Goal: Task Accomplishment & Management: Manage account settings

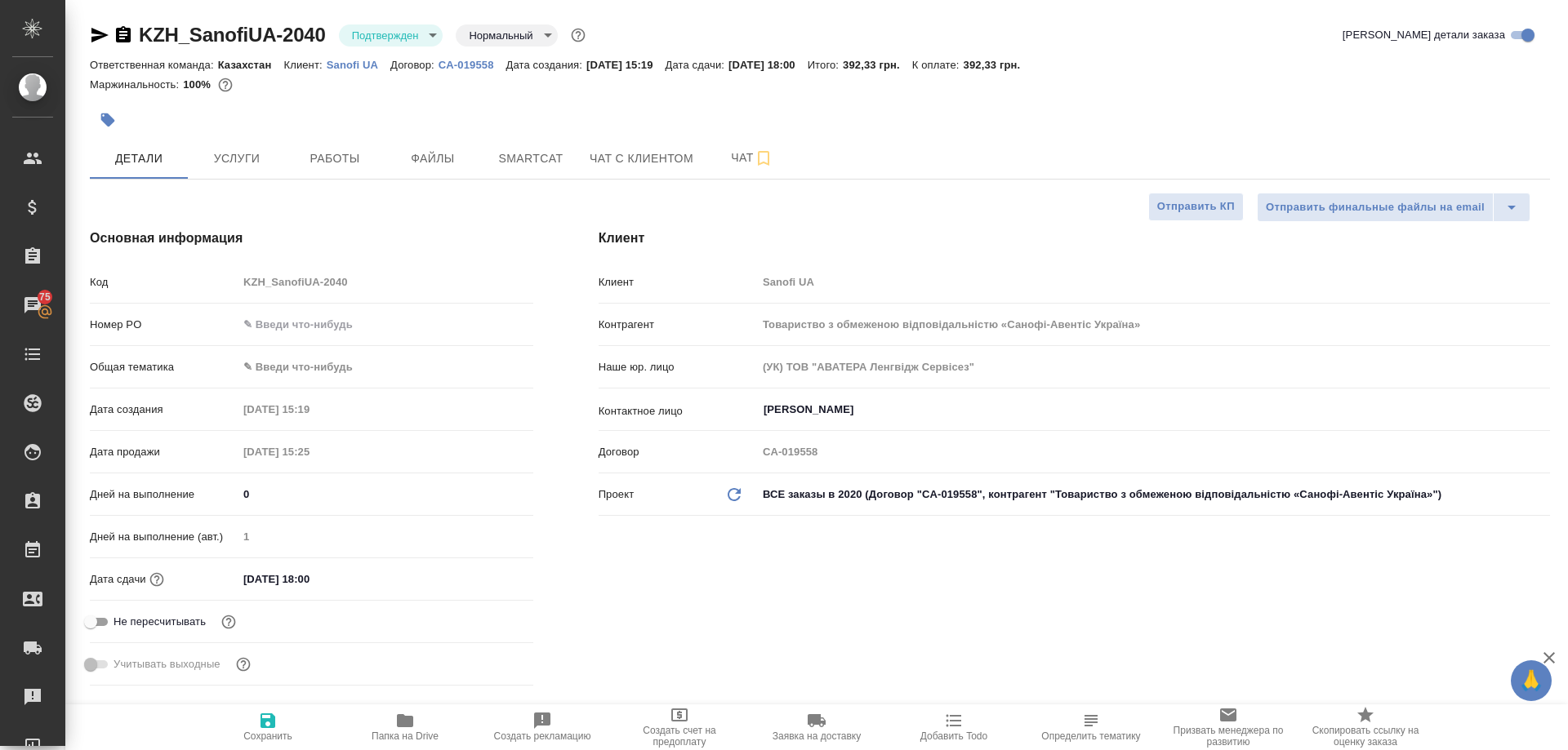
select select "RU"
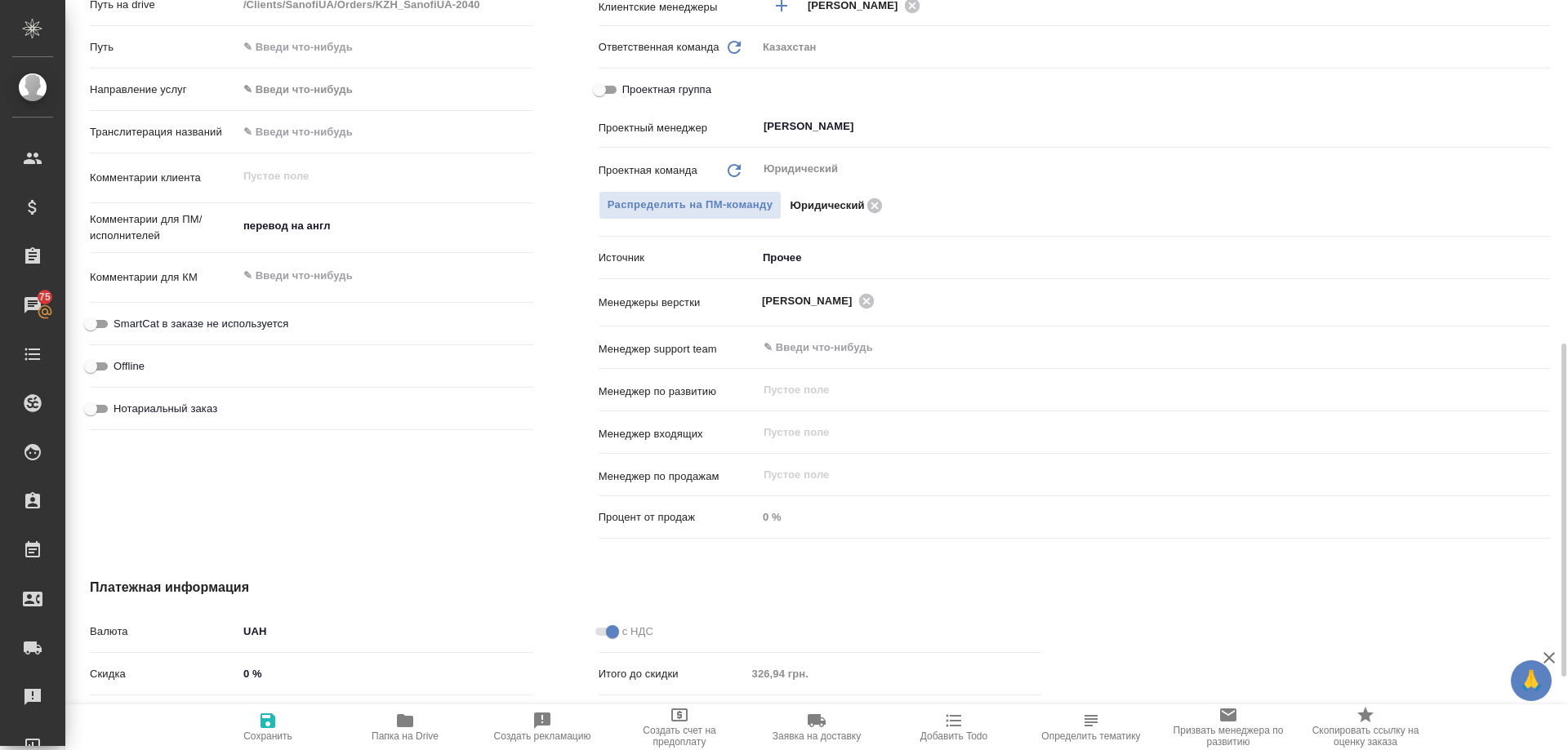
scroll to position [937, 0]
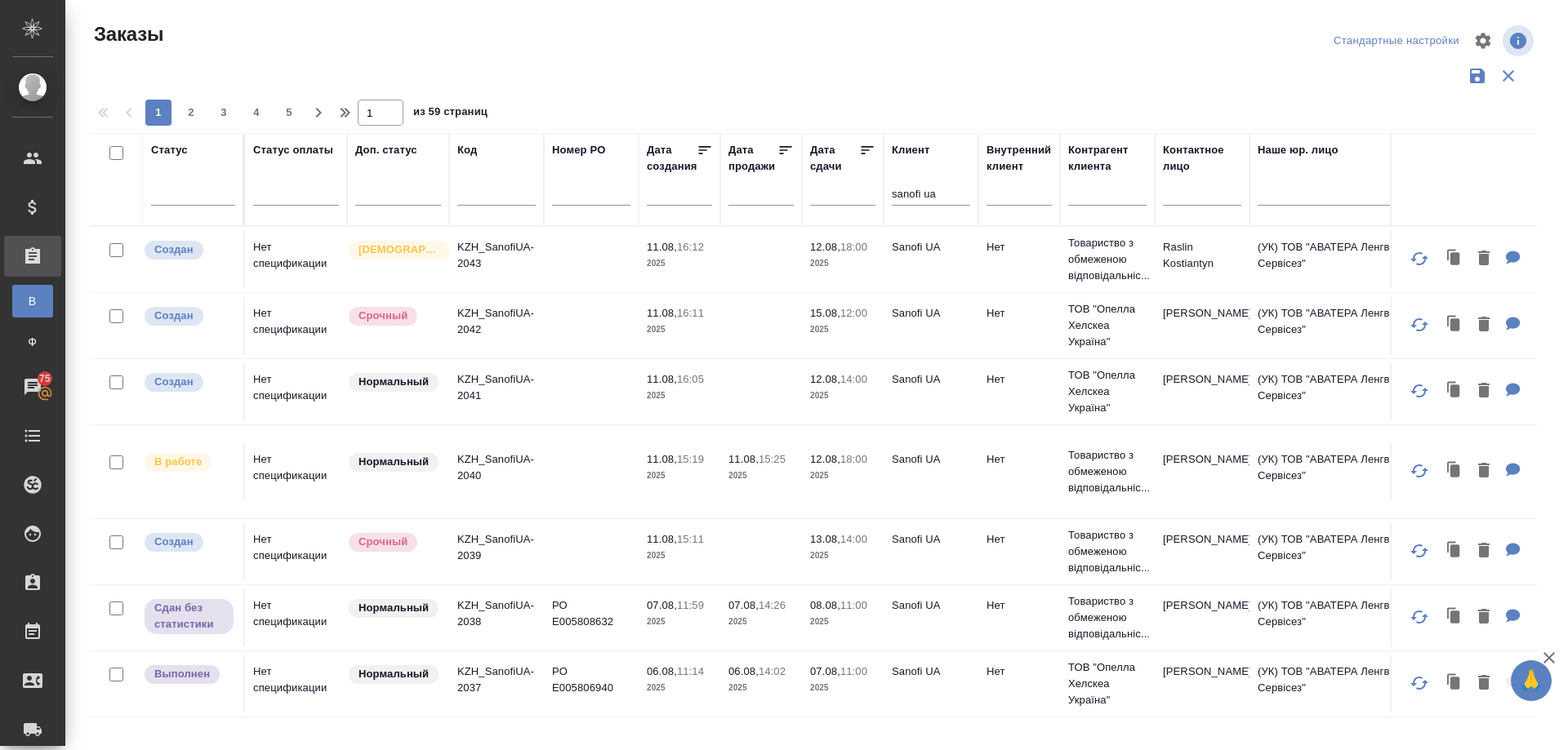
click at [88, 670] on div "Заказы Стандартные настройки 1 2 3 4 5 1 из 59 страниц Статус Статус оплаты Доп…" at bounding box center [820, 364] width 1478 height 729
click at [494, 381] on p "KZH_SanofiUA-2041" at bounding box center [496, 388] width 78 height 33
click at [483, 311] on p "KZH_SanofiUA-2042" at bounding box center [496, 322] width 78 height 33
click at [486, 249] on p "KZH_SanofiUA-2043" at bounding box center [496, 255] width 78 height 33
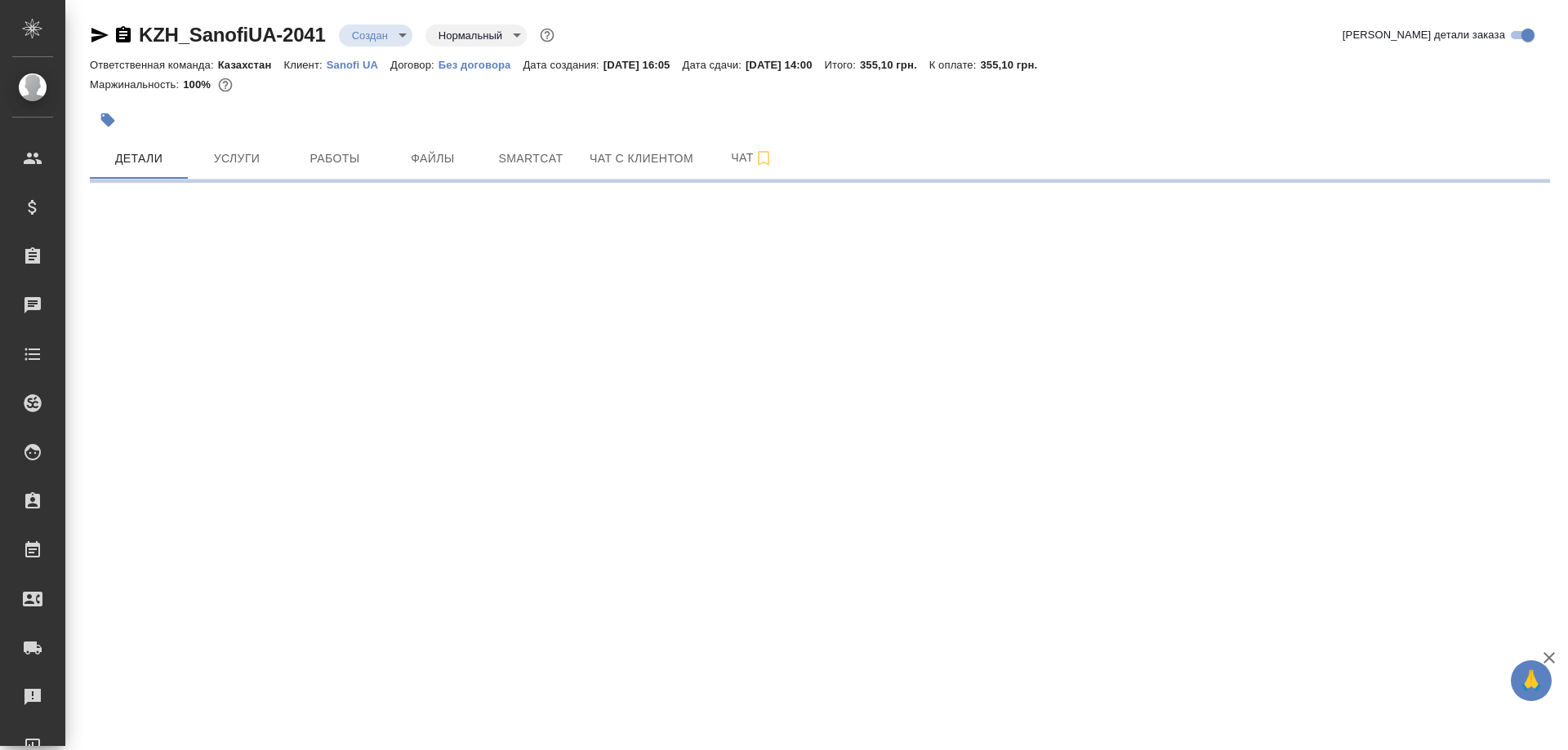
select select "RU"
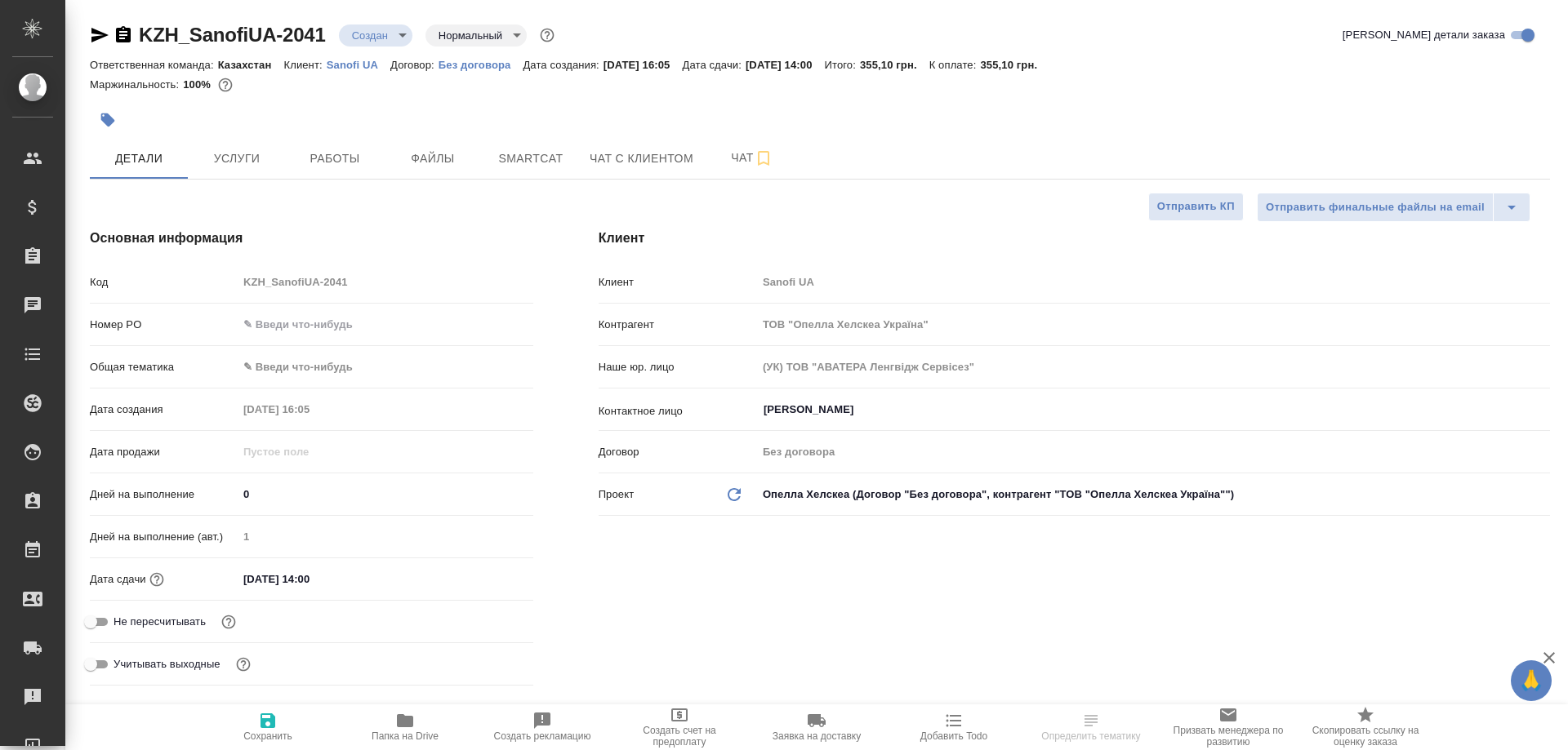
type textarea "x"
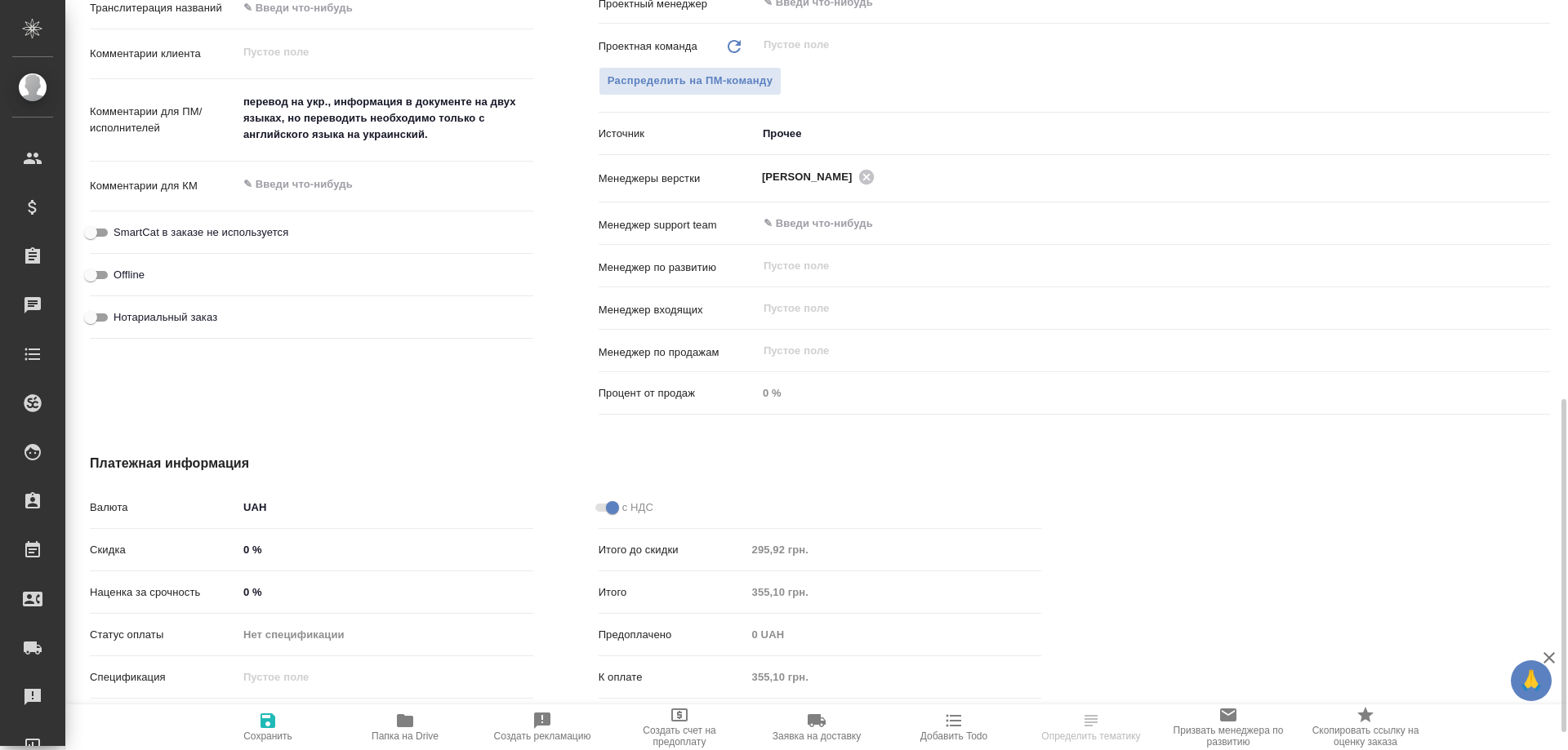
scroll to position [937, 0]
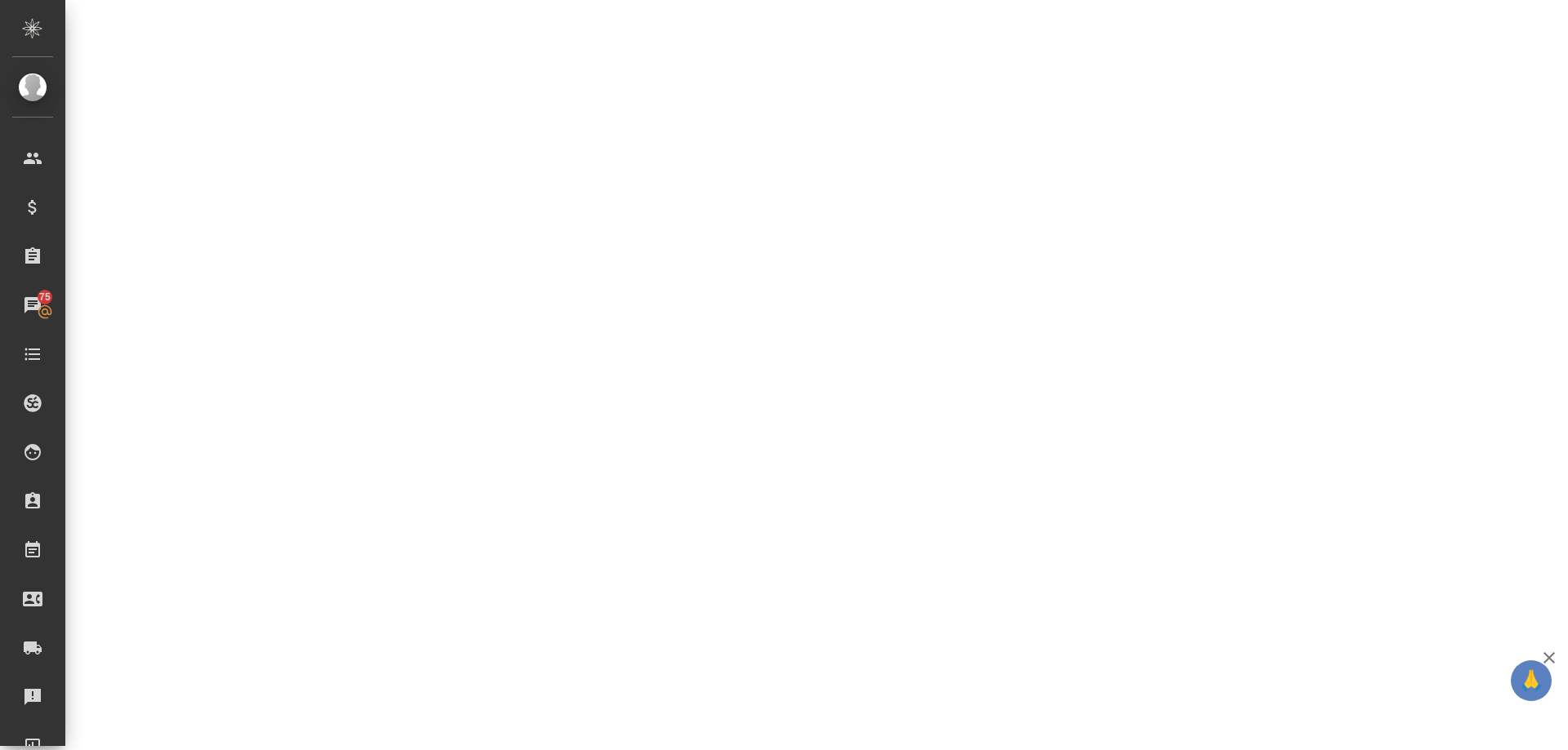
select select "RU"
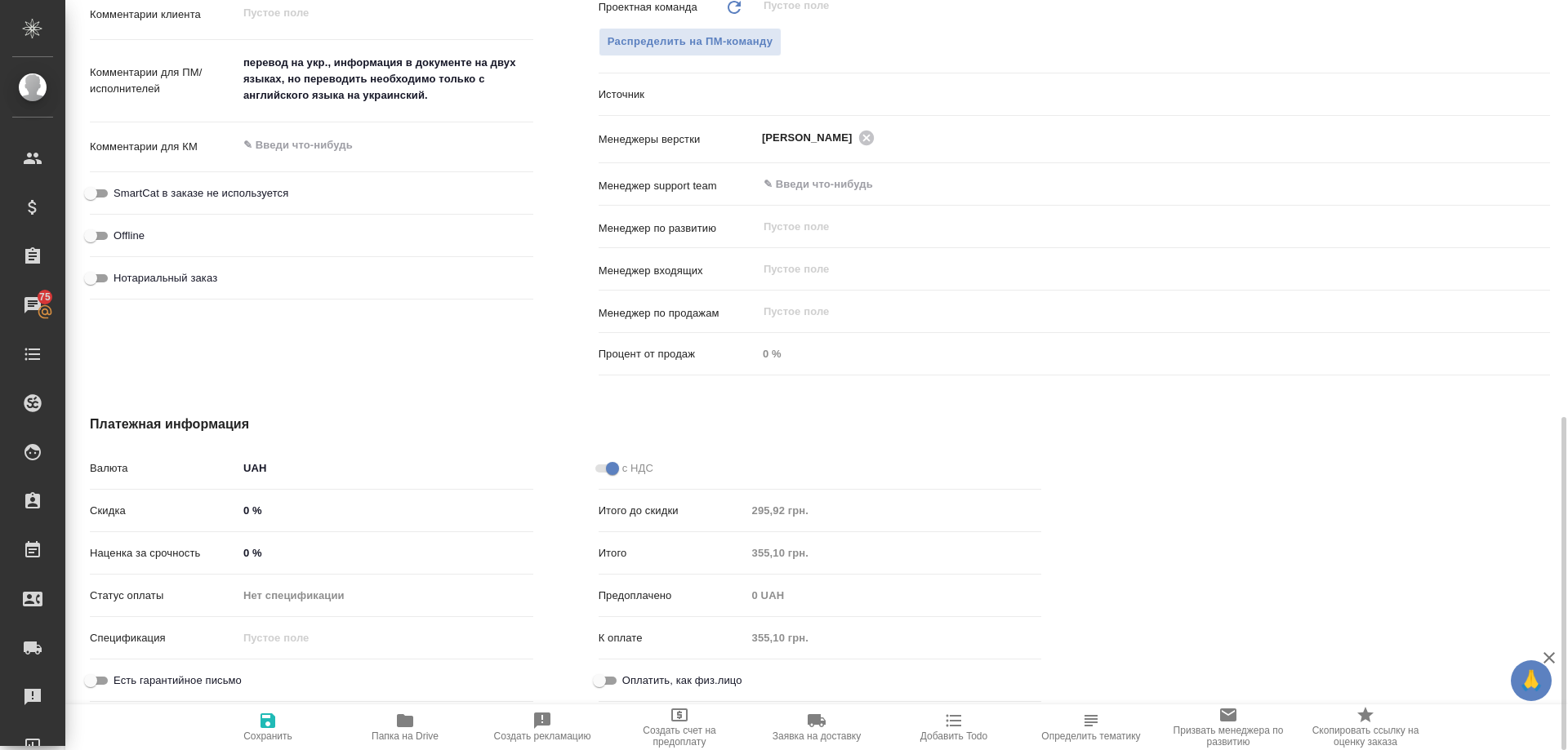
type textarea "x"
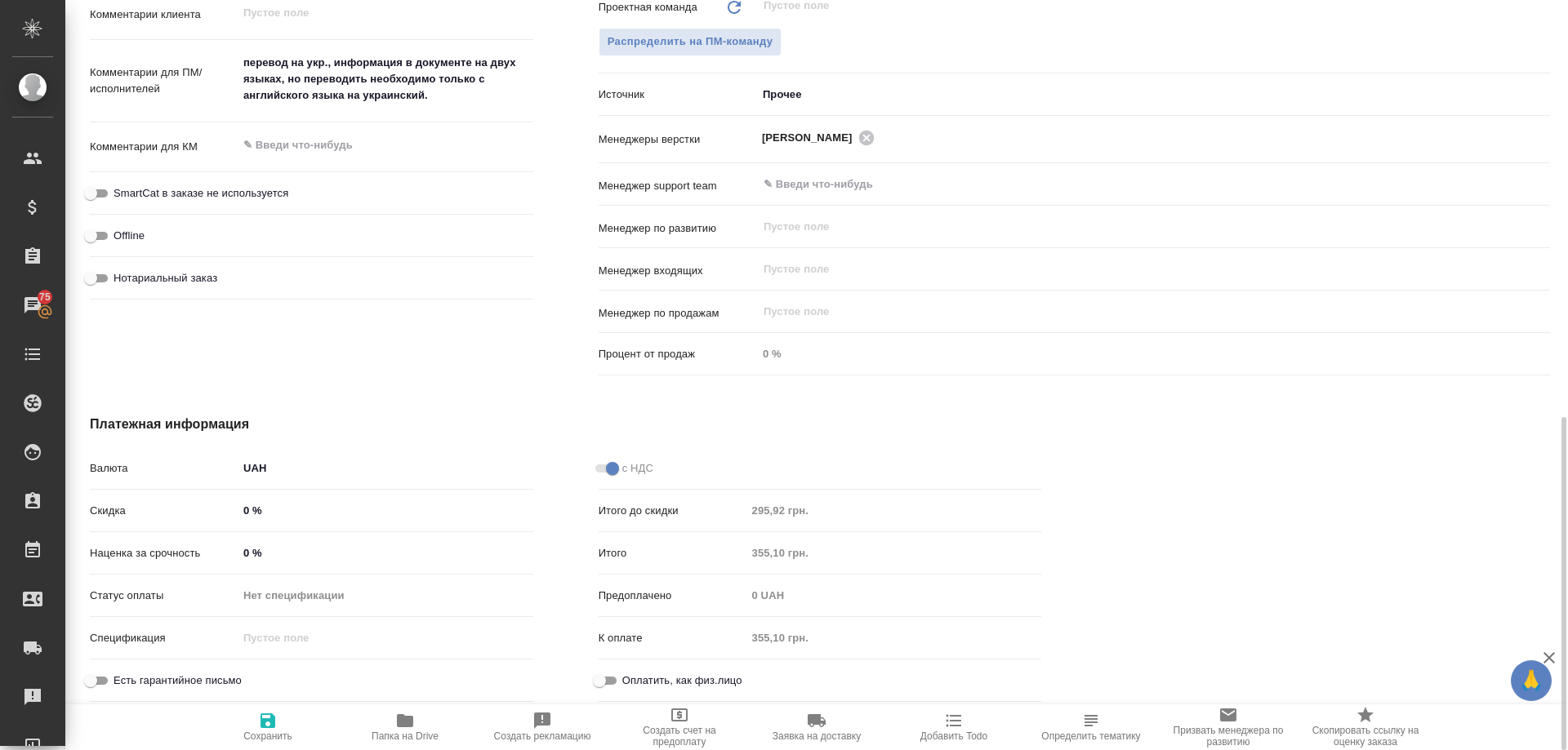
type textarea "x"
drag, startPoint x: 77, startPoint y: 724, endPoint x: 219, endPoint y: 666, distance: 153.4
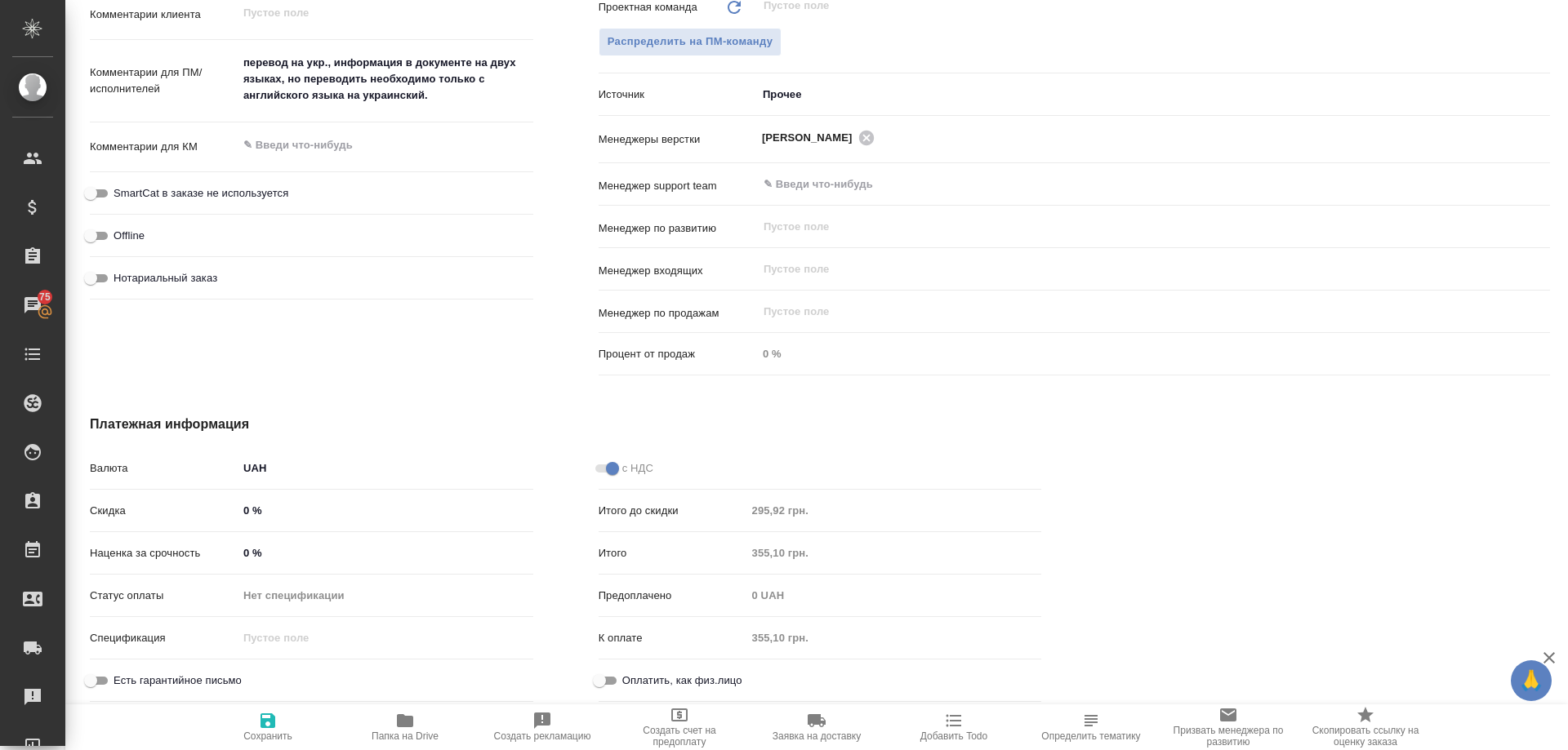
click at [77, 724] on div "Сохранить Папка на Drive Создать рекламацию Создать счет на предоплату Заявка н…" at bounding box center [817, 727] width 1503 height 45
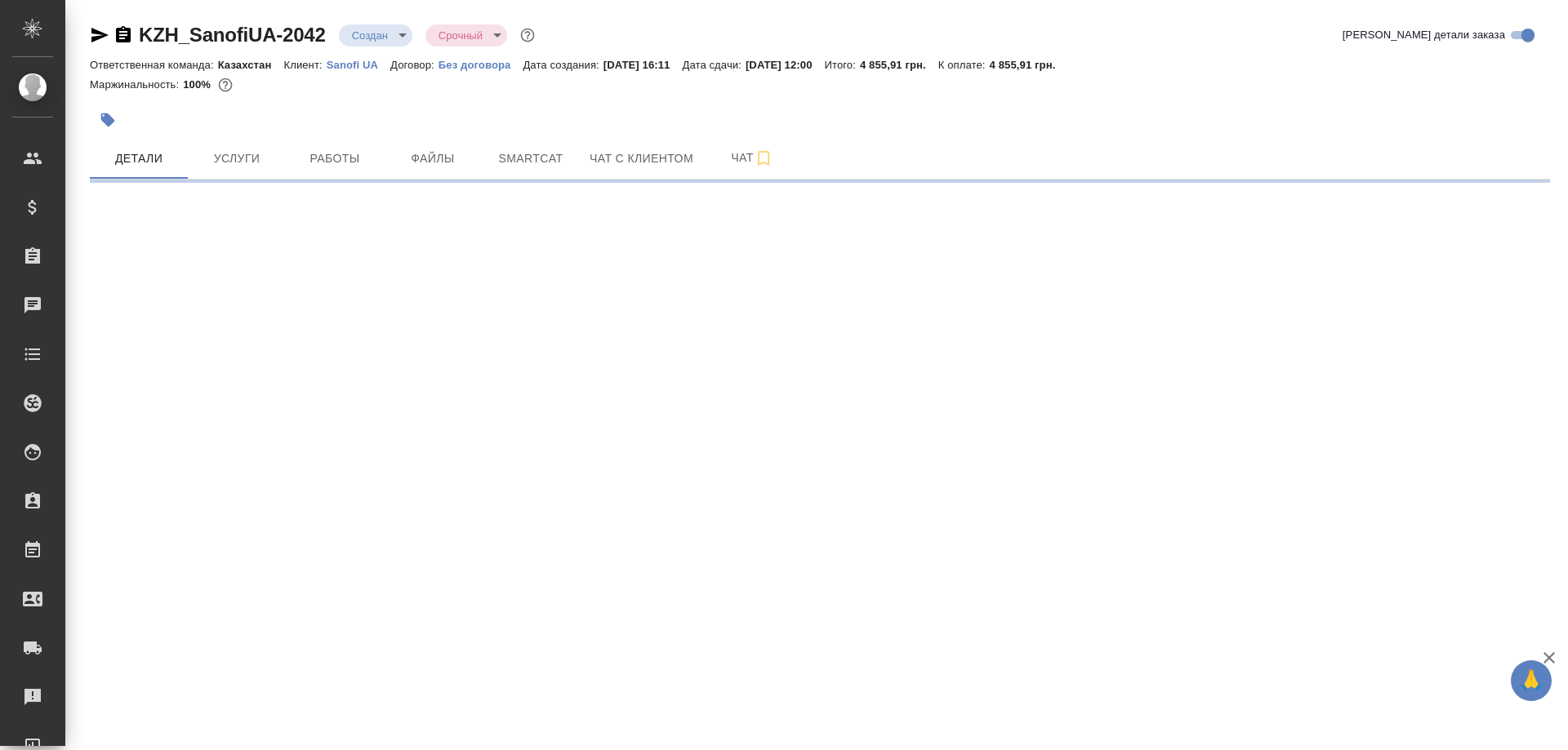
select select "RU"
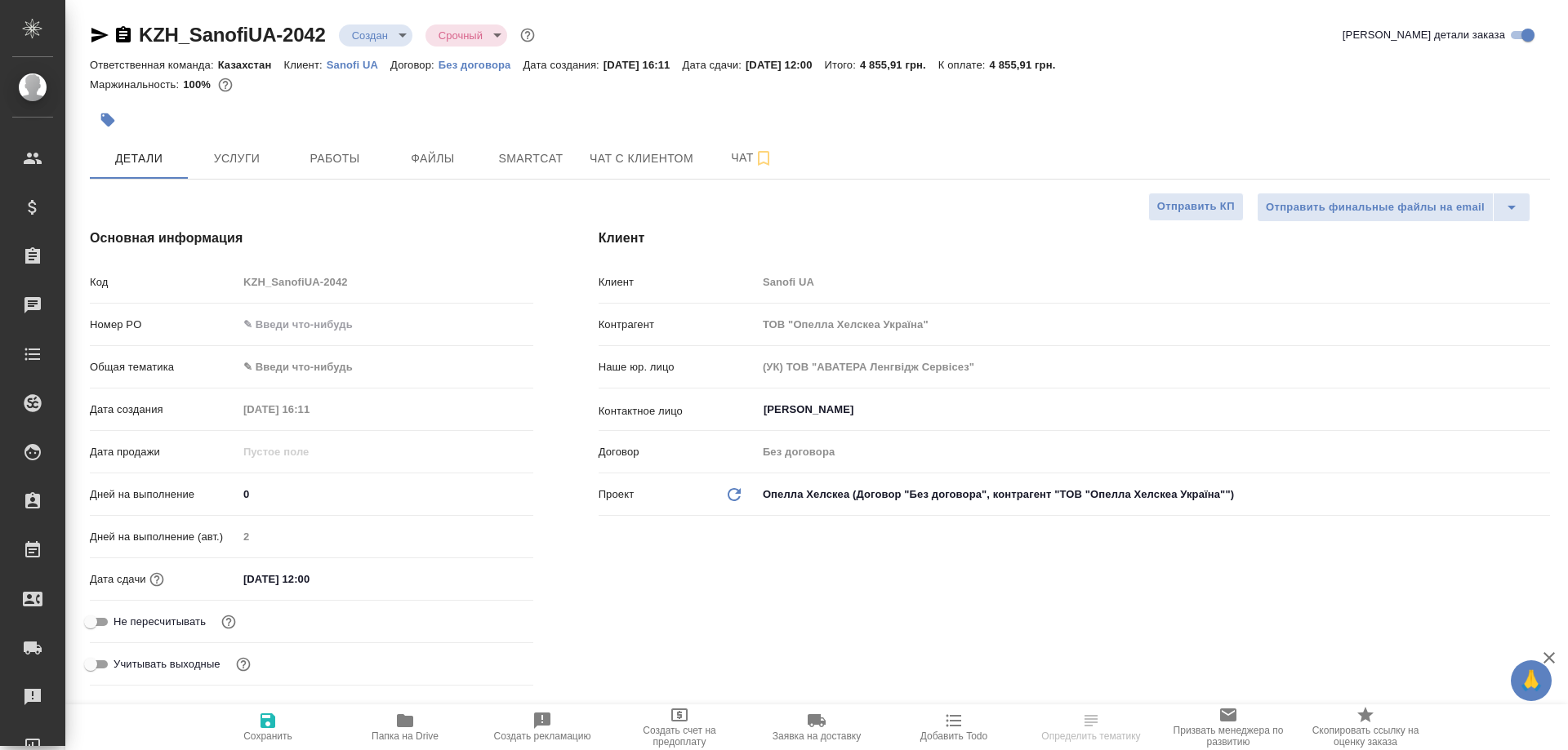
type textarea "x"
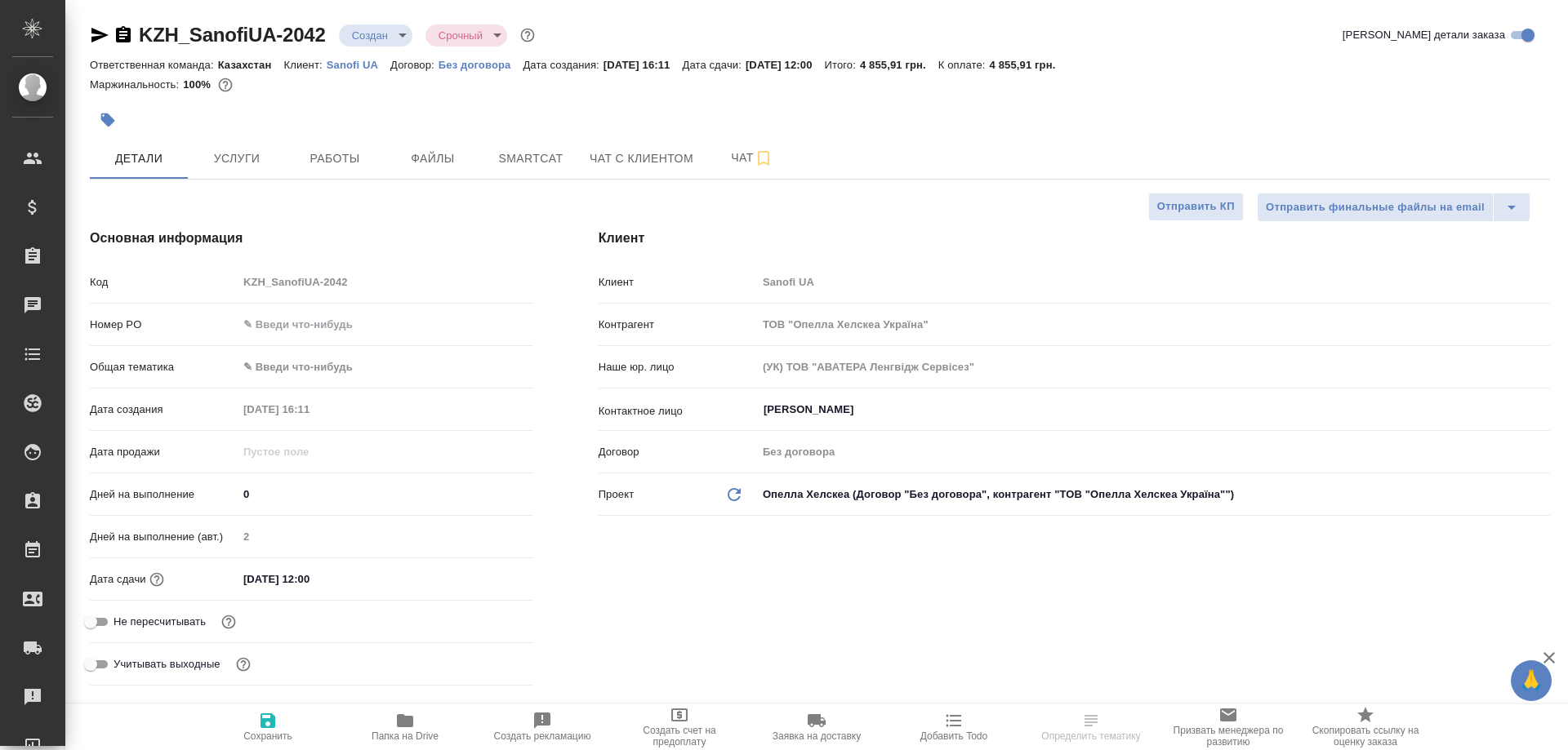
type textarea "x"
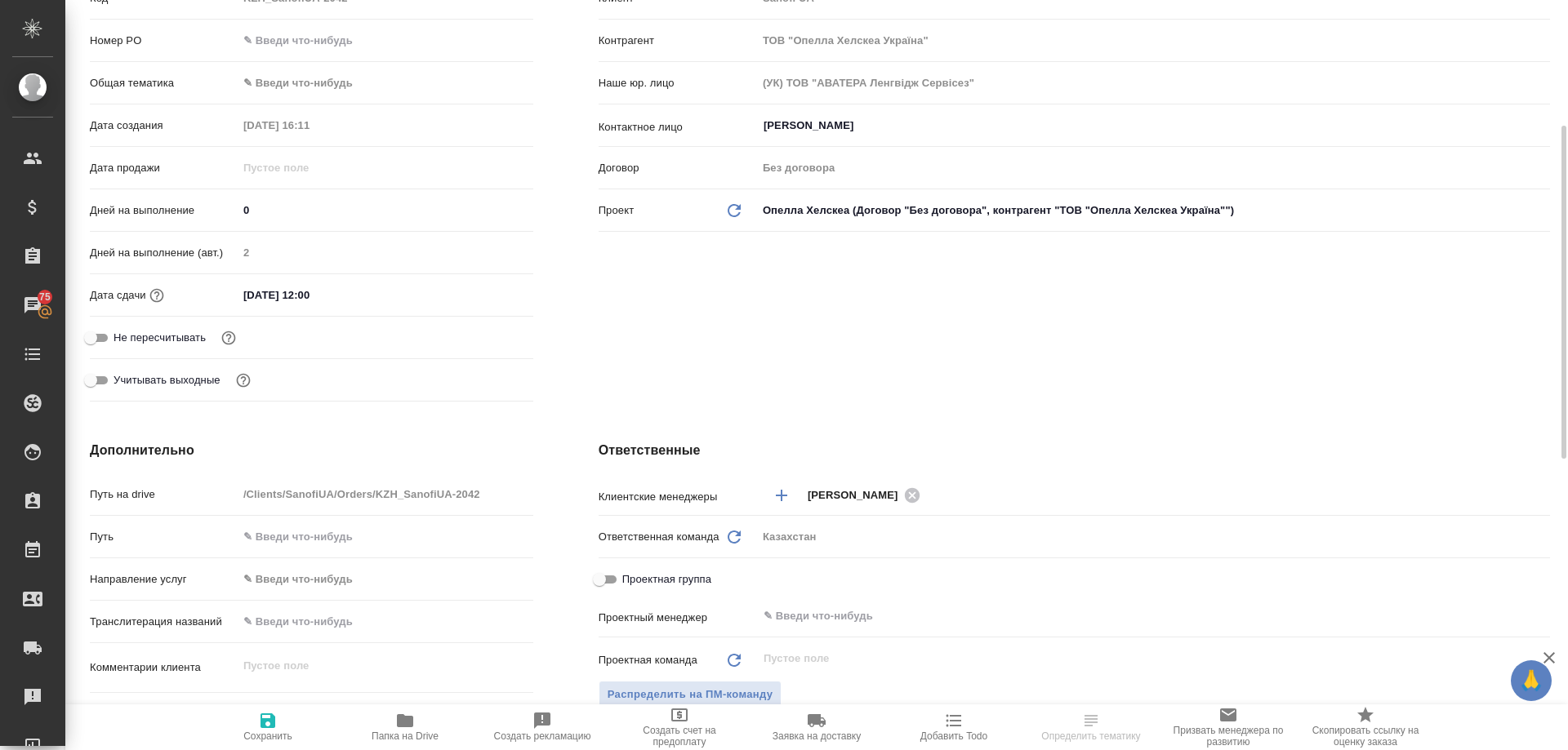
scroll to position [692, 0]
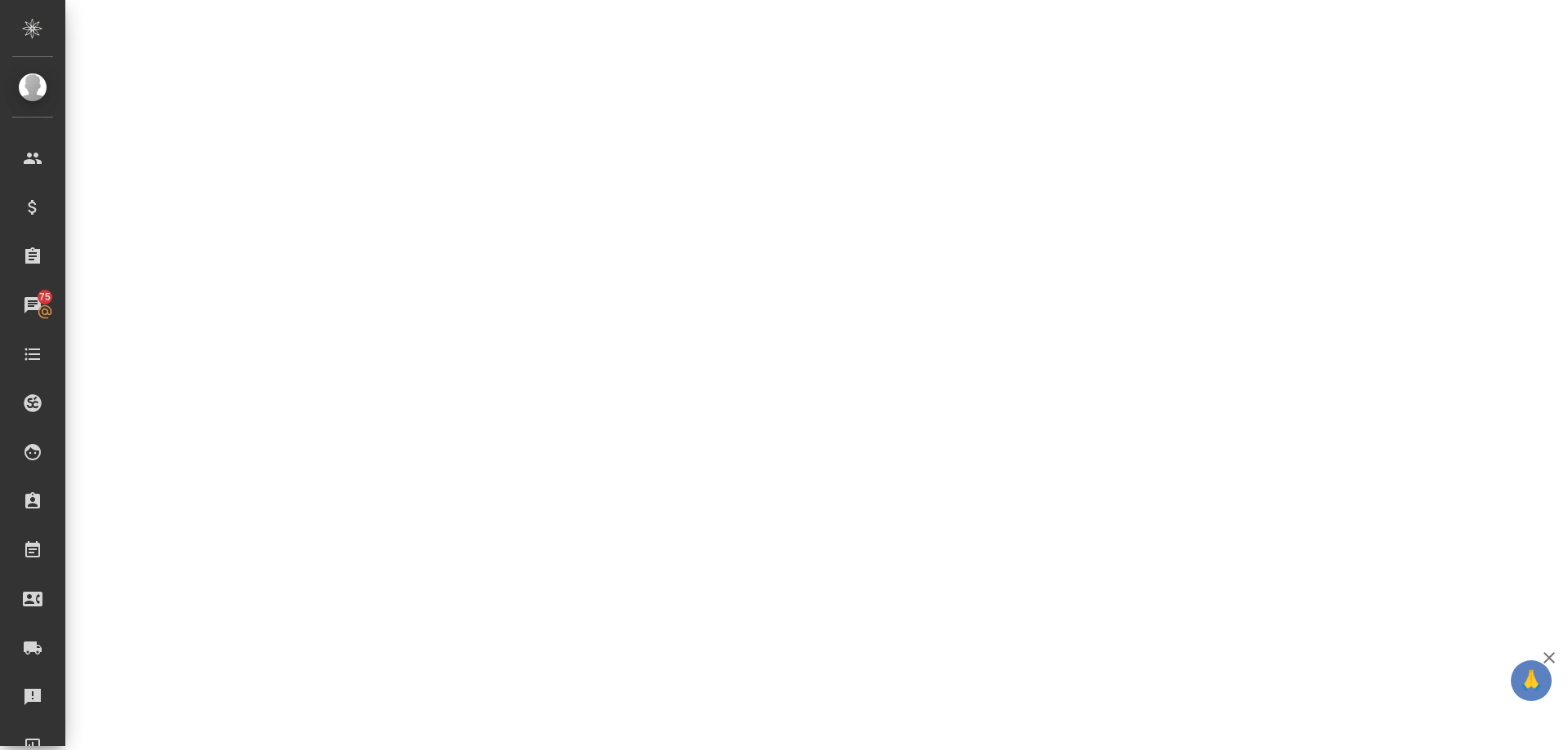
select select "RU"
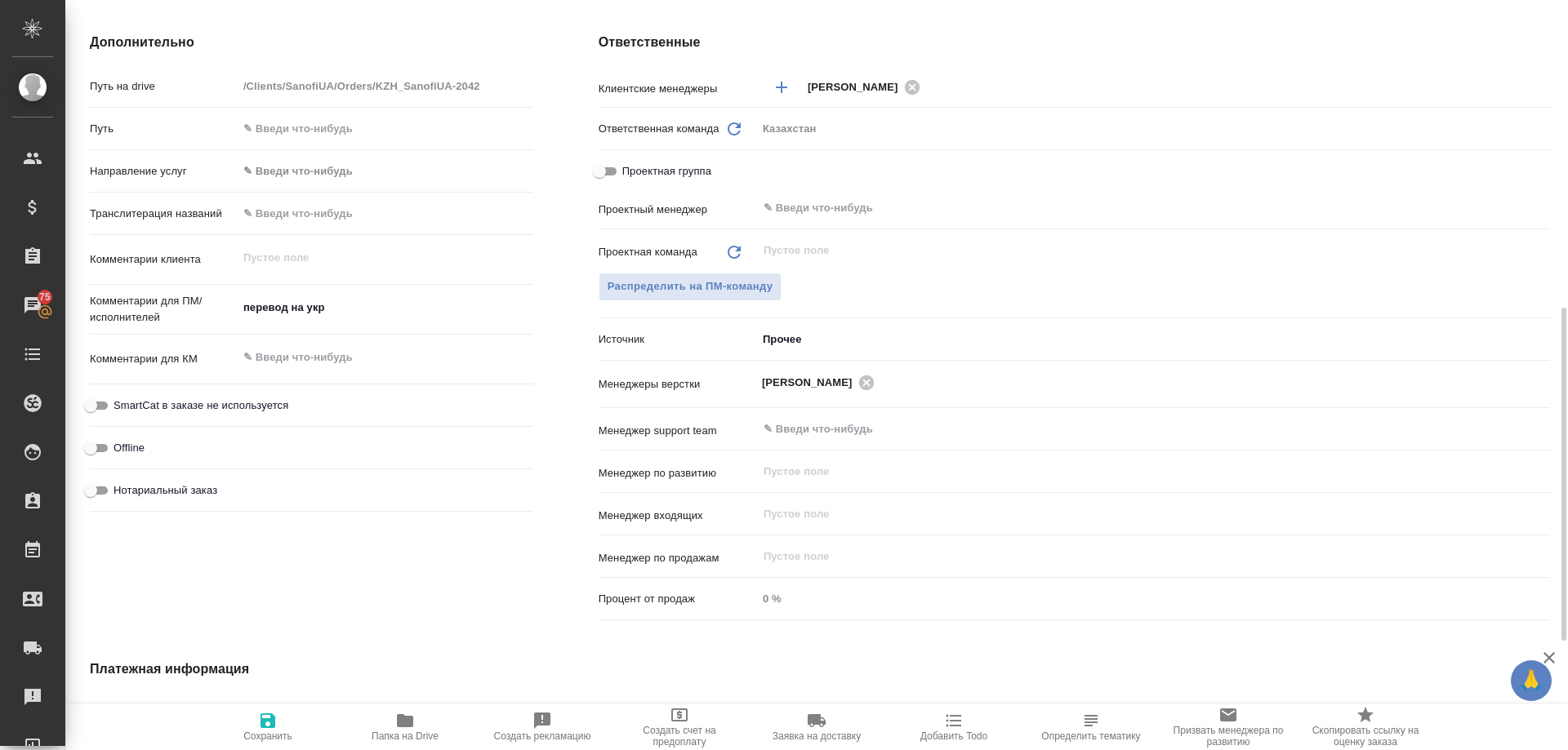
type textarea "x"
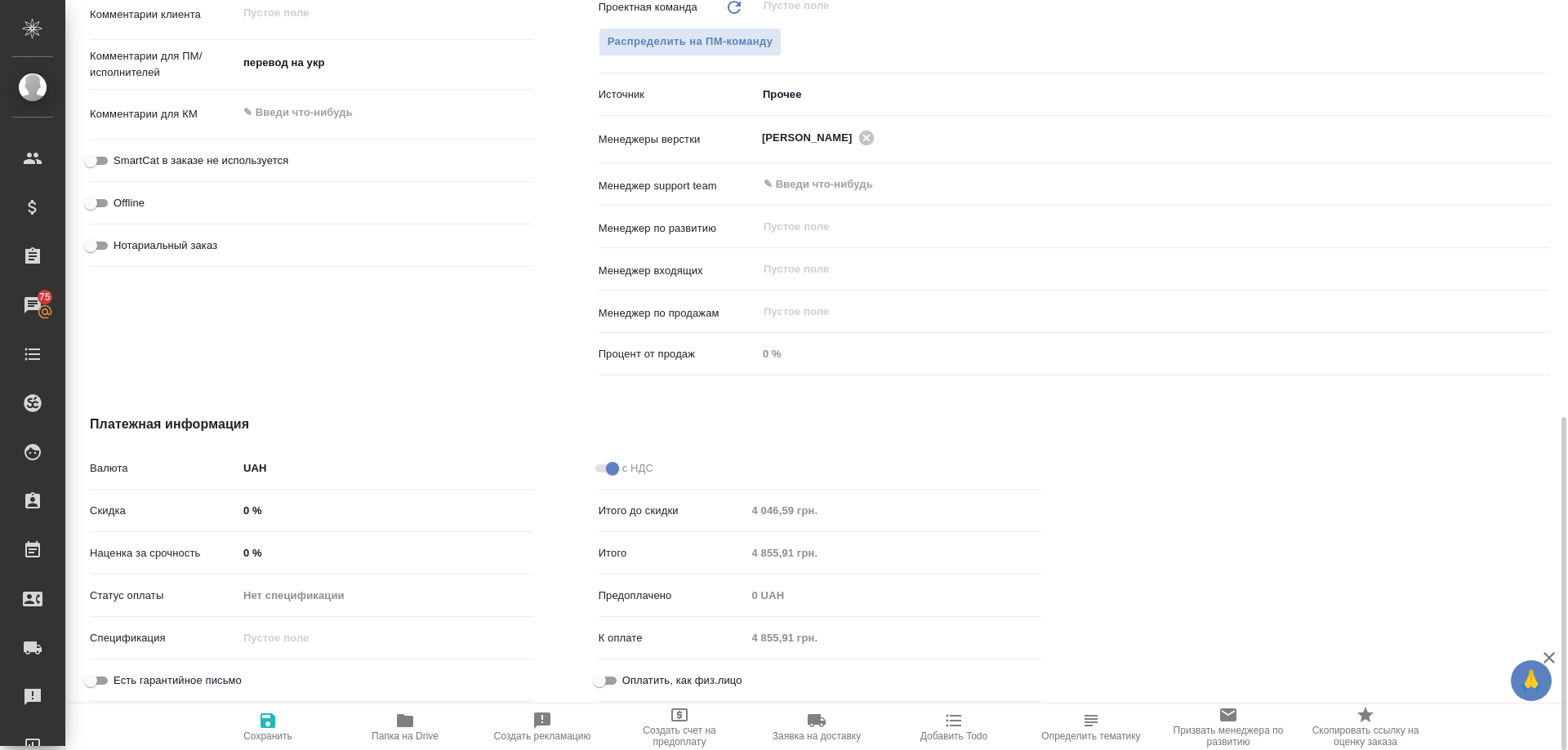
drag, startPoint x: 99, startPoint y: 724, endPoint x: 124, endPoint y: 711, distance: 28.2
click at [99, 724] on div "Сохранить Папка на Drive Создать рекламацию Создать счет на предоплату Заявка н…" at bounding box center [817, 727] width 1503 height 45
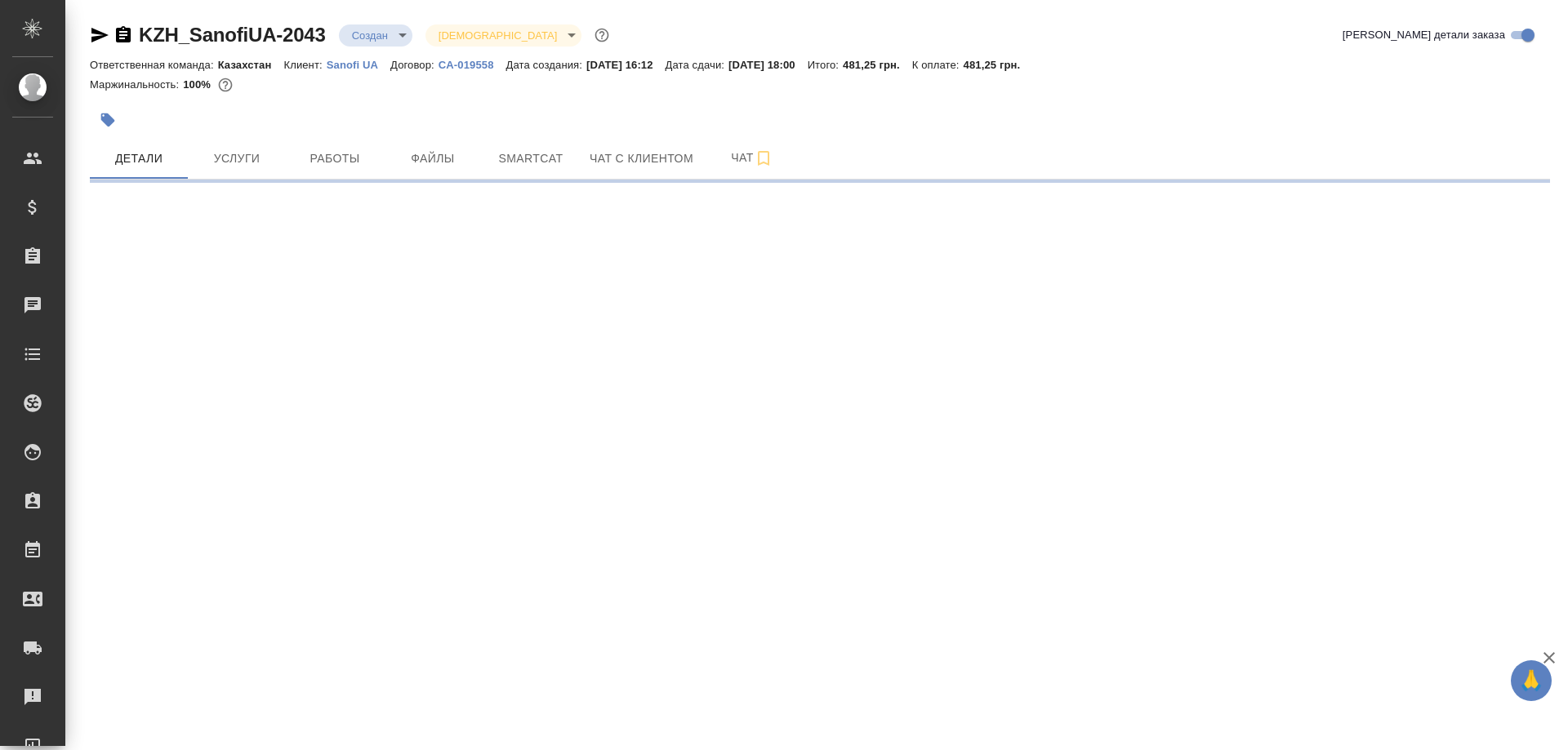
select select "RU"
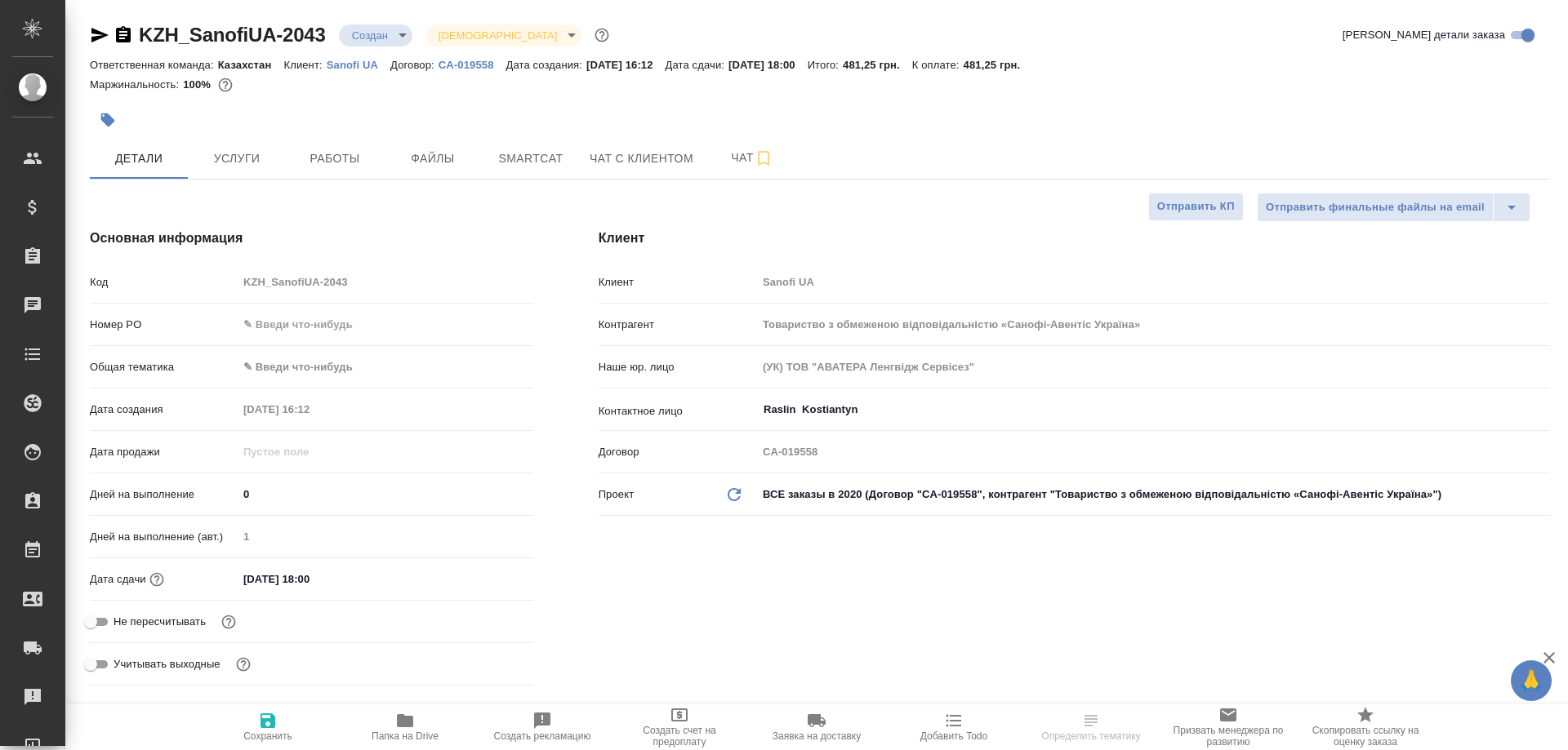
type textarea "x"
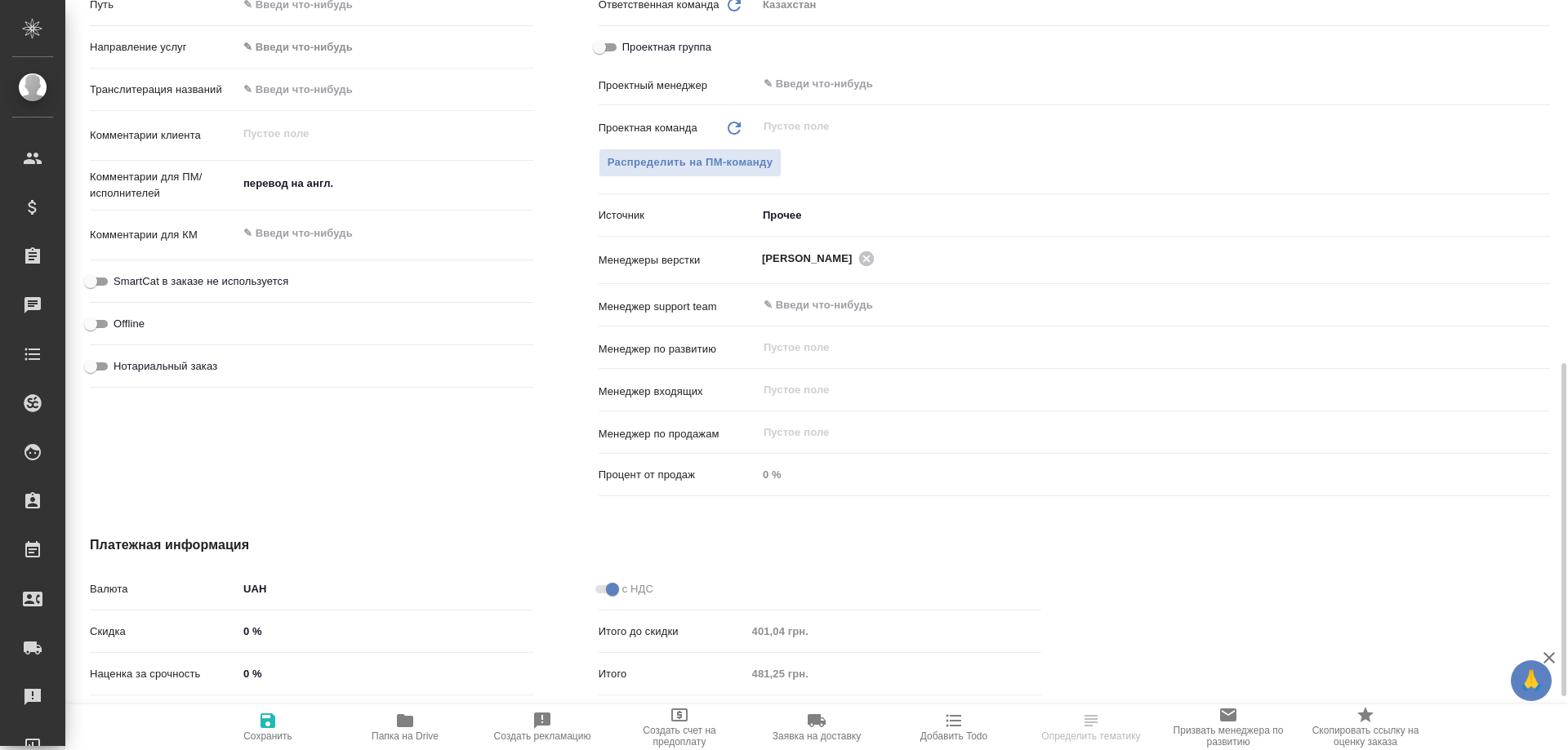
scroll to position [937, 0]
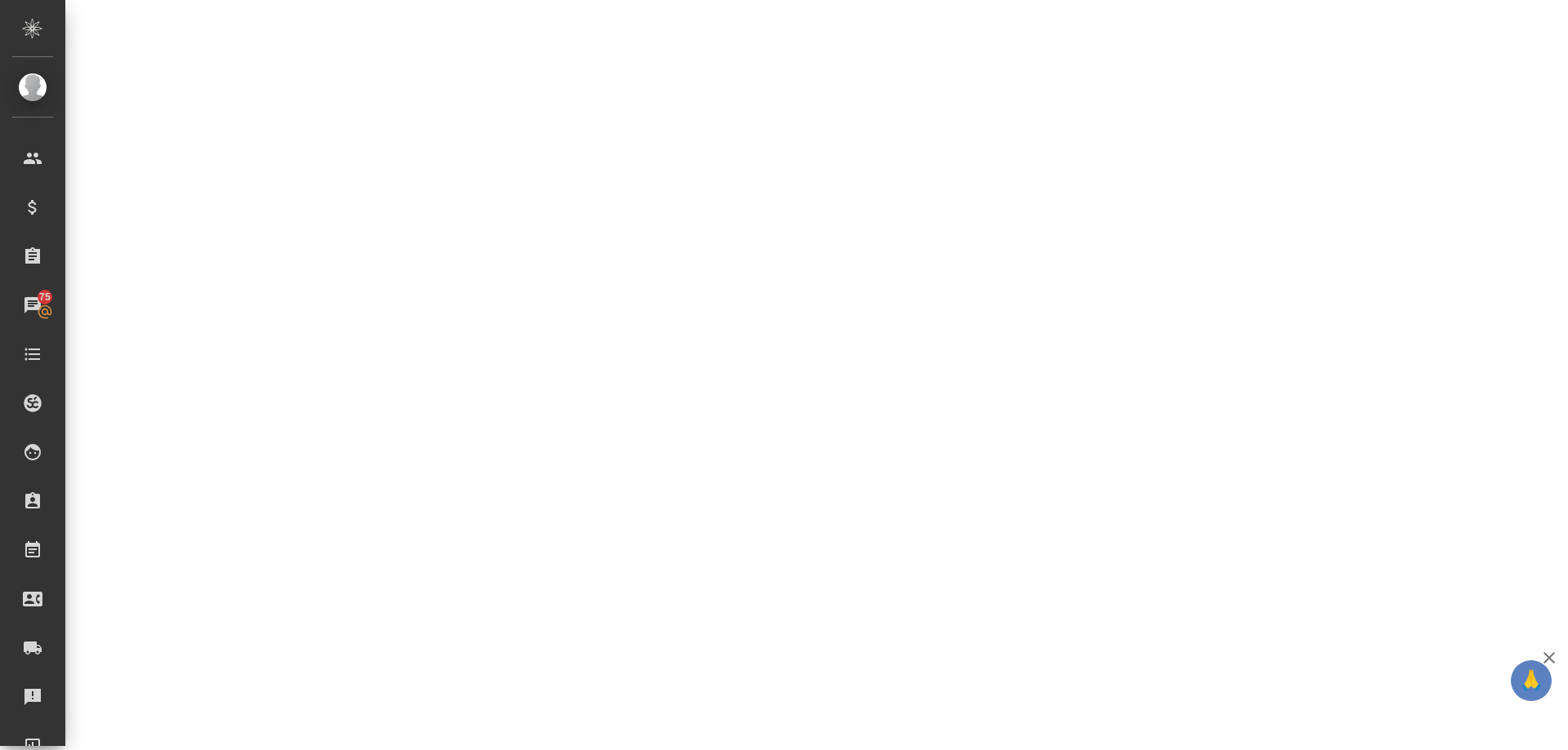
select select "RU"
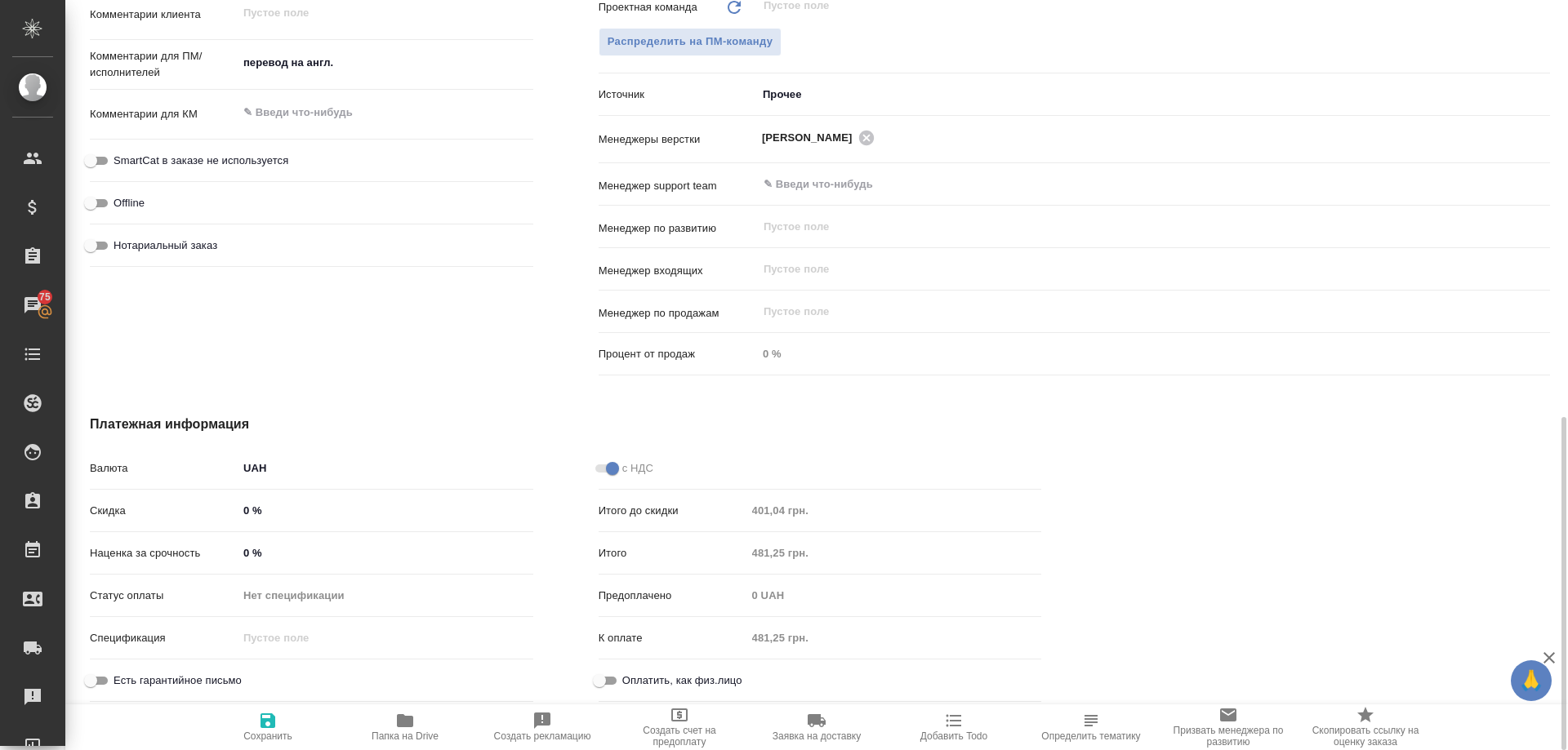
type textarea "x"
click at [113, 732] on div "Сохранить Папка на Drive Создать рекламацию Создать счет на предоплату Заявка н…" at bounding box center [817, 727] width 1503 height 45
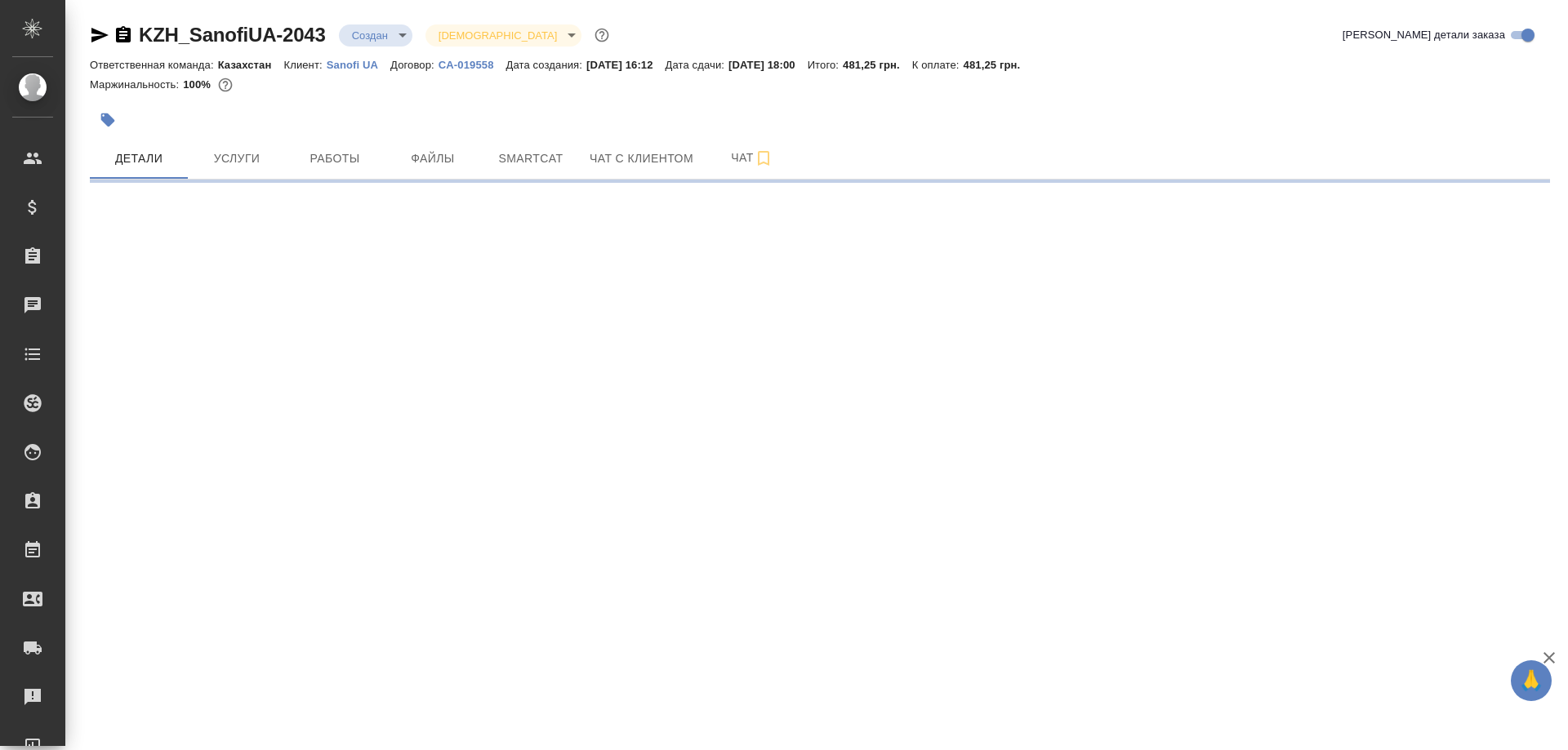
select select "RU"
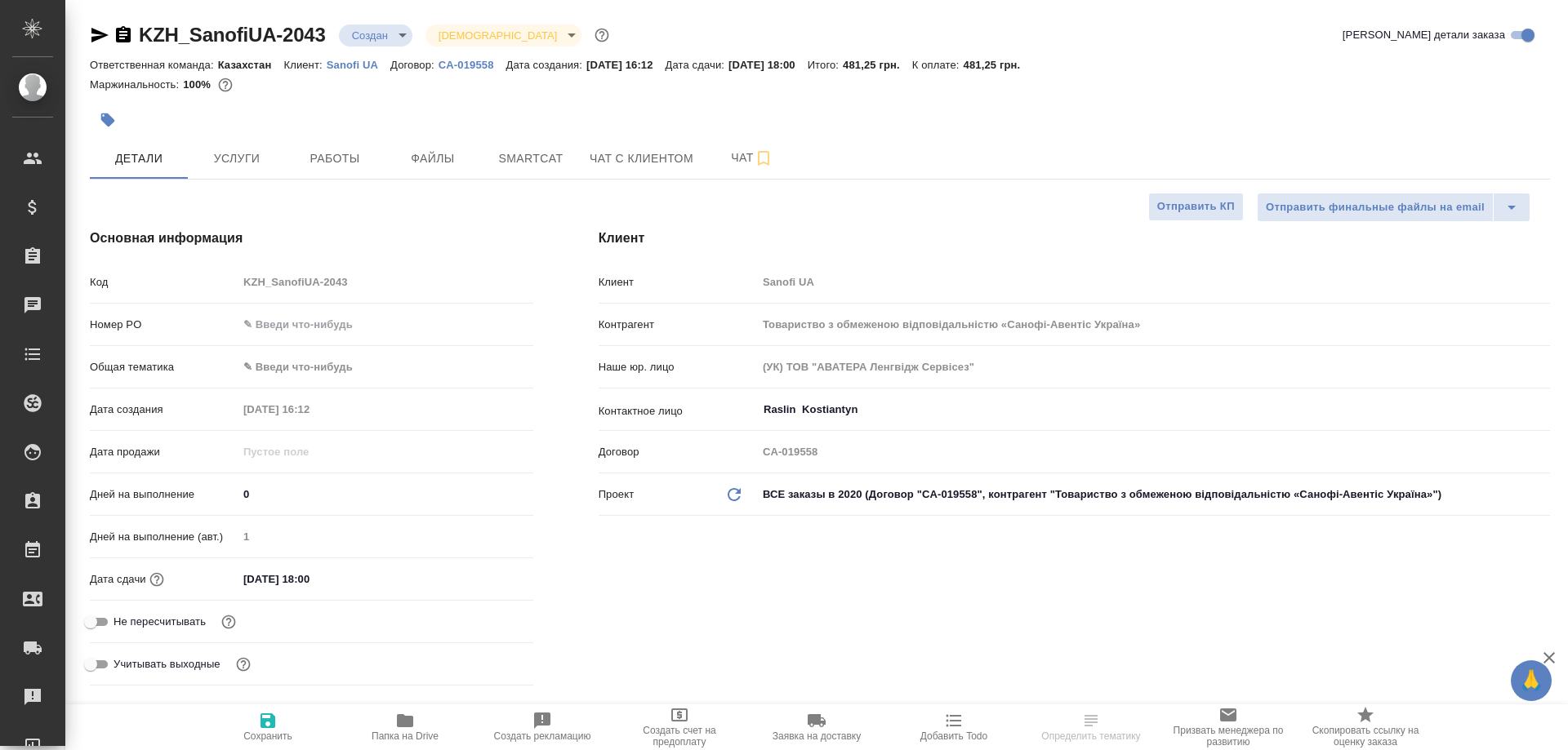
type textarea "x"
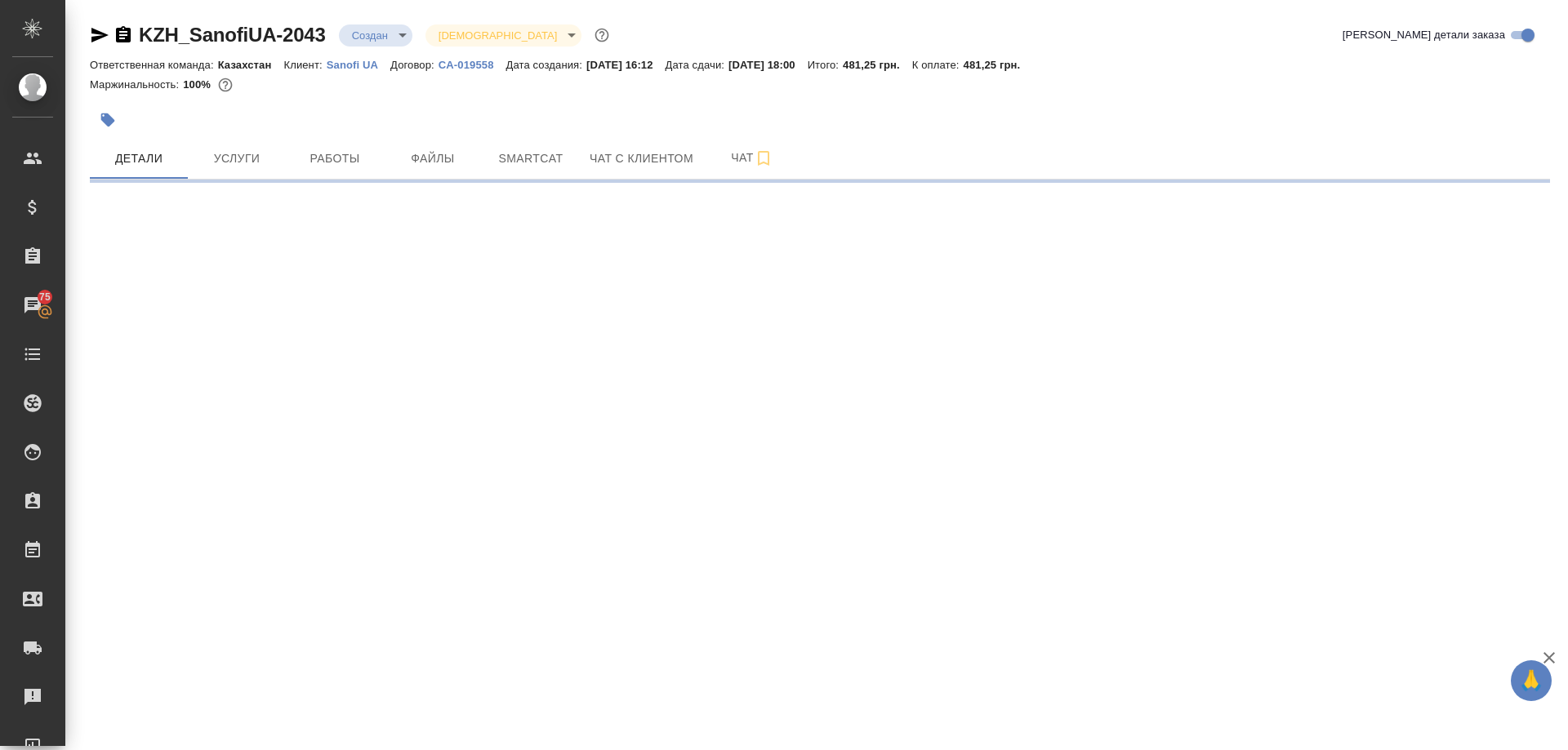
select select "RU"
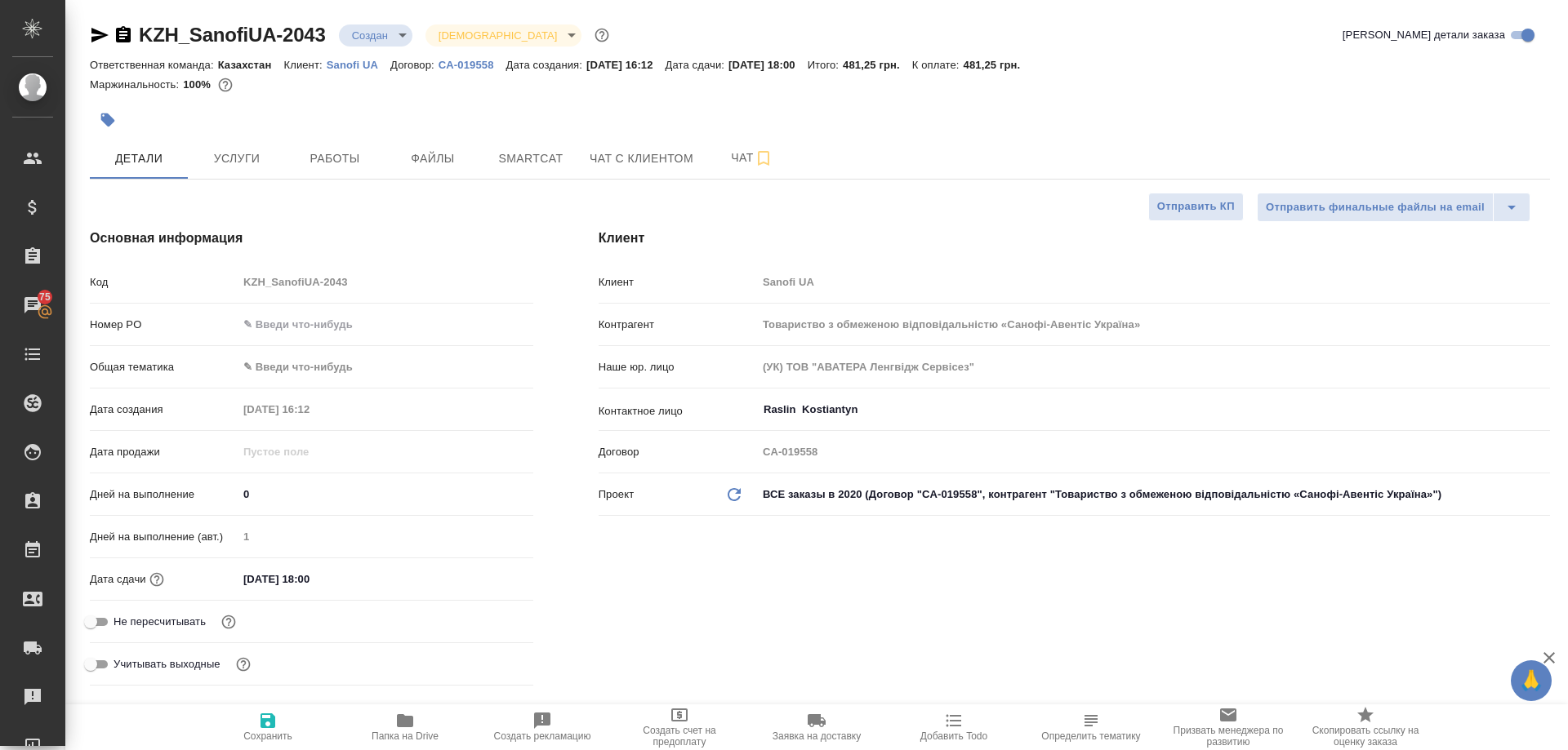
type textarea "x"
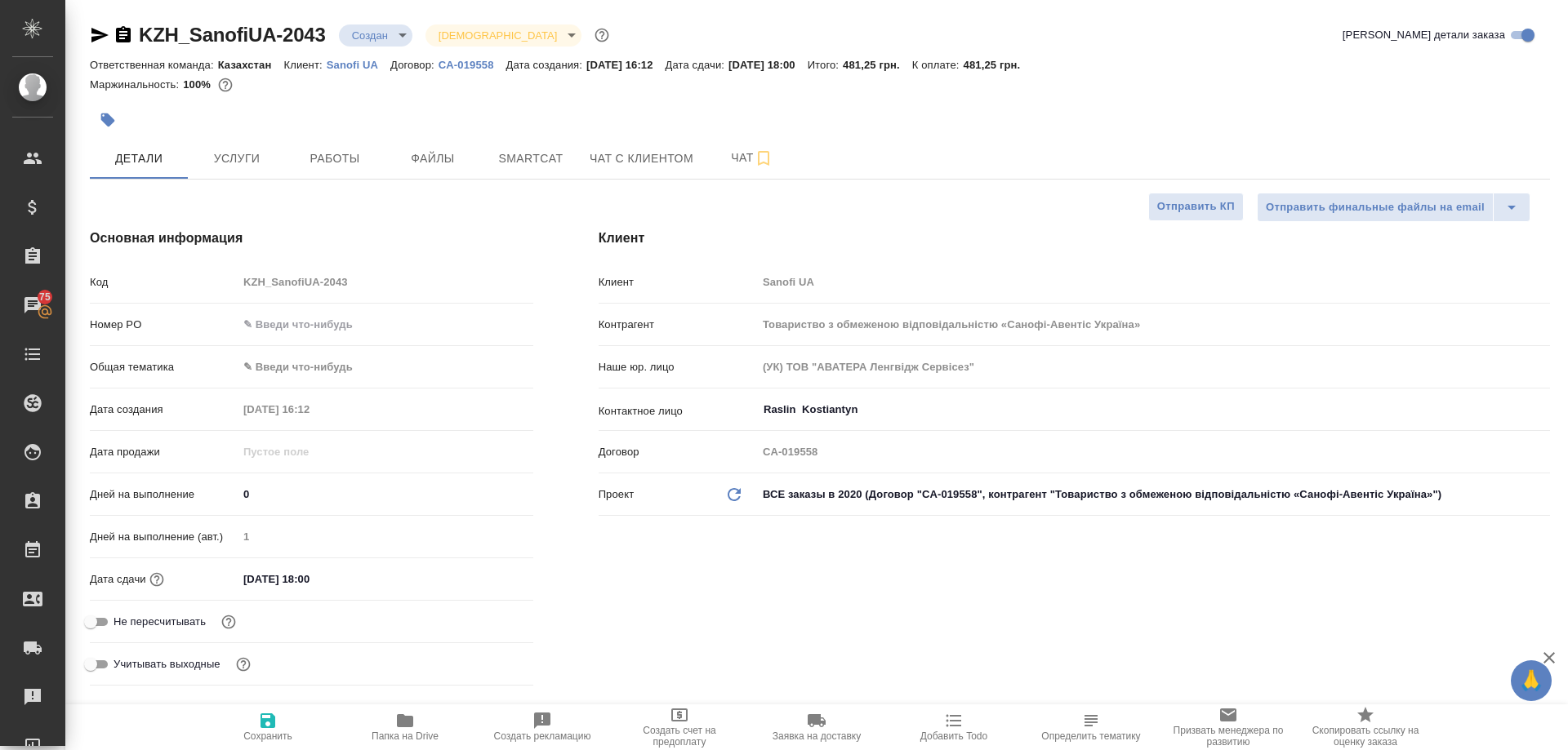
type textarea "x"
